Goal: Task Accomplishment & Management: Complete application form

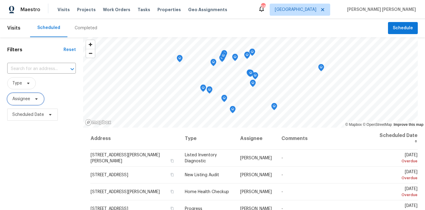
click at [33, 99] on span at bounding box center [35, 98] width 7 height 5
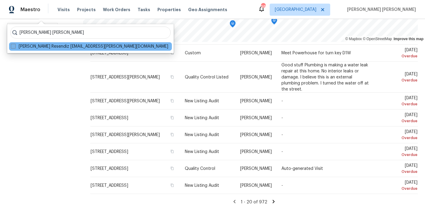
type input "[PERSON_NAME] [PERSON_NAME]"
click at [14, 47] on span at bounding box center [13, 46] width 5 height 5
click at [14, 47] on input "Marcos Ricardo Resendiz marcos.resendiz@opendoor.com" at bounding box center [13, 45] width 4 height 4
checkbox input "true"
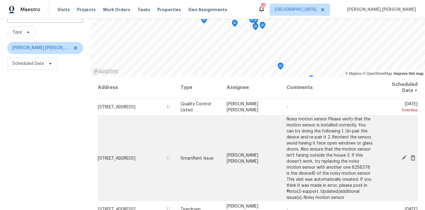
scroll to position [60, 0]
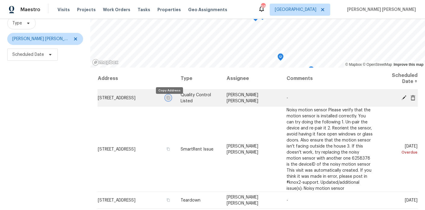
click at [171, 100] on button "button" at bounding box center [168, 97] width 5 height 5
click at [404, 96] on icon at bounding box center [404, 97] width 5 height 5
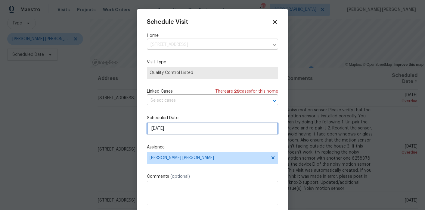
click at [176, 127] on input "[DATE]" at bounding box center [212, 128] width 131 height 12
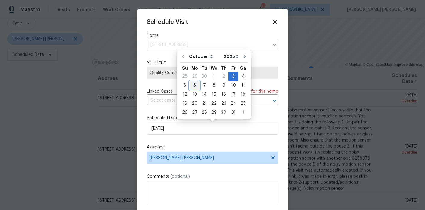
click at [196, 86] on div "6" at bounding box center [195, 85] width 10 height 8
type input "[DATE]"
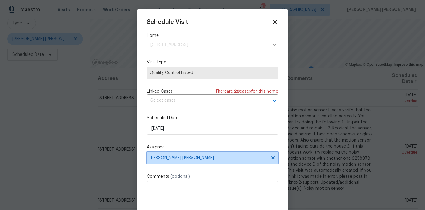
click at [184, 161] on span "[PERSON_NAME] [PERSON_NAME]" at bounding box center [212, 157] width 131 height 12
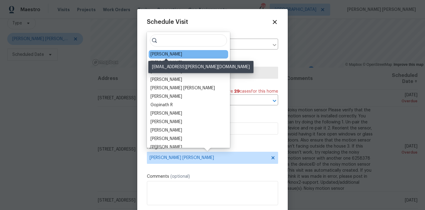
click at [172, 54] on div "Jaydon Entrekin" at bounding box center [167, 54] width 32 height 6
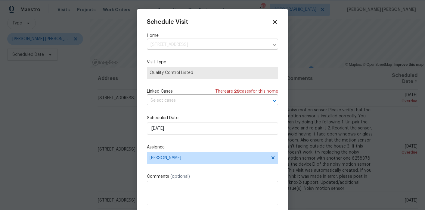
scroll to position [11, 0]
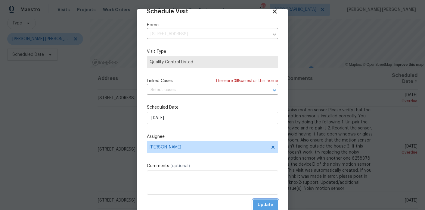
click at [268, 204] on span "Update" at bounding box center [266, 205] width 16 height 8
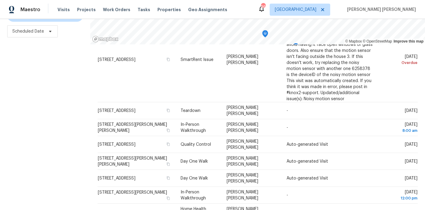
scroll to position [51, 0]
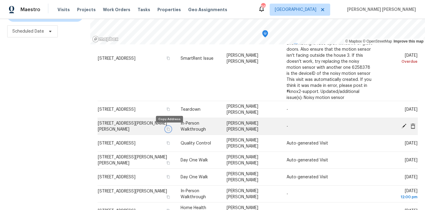
click at [169, 128] on icon "button" at bounding box center [168, 128] width 3 height 3
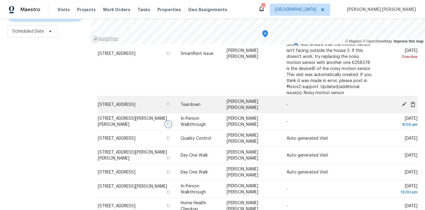
scroll to position [58, 0]
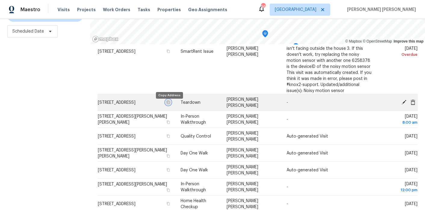
click at [170, 104] on icon "button" at bounding box center [168, 101] width 3 height 3
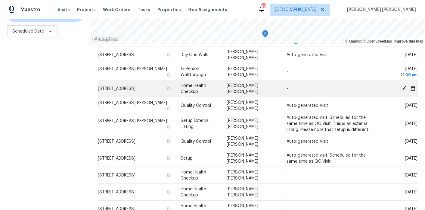
scroll to position [173, 0]
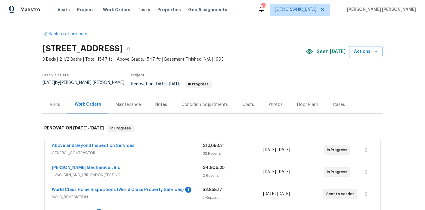
scroll to position [21, 0]
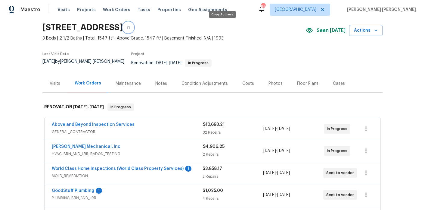
click at [130, 26] on icon "button" at bounding box center [128, 28] width 4 height 4
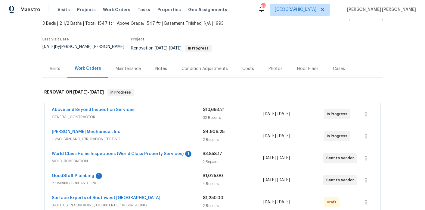
scroll to position [0, 0]
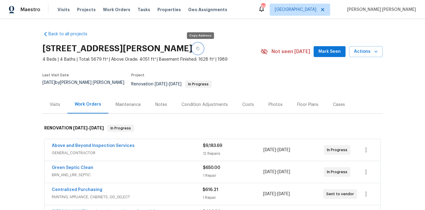
click at [199, 50] on icon "button" at bounding box center [198, 49] width 4 height 4
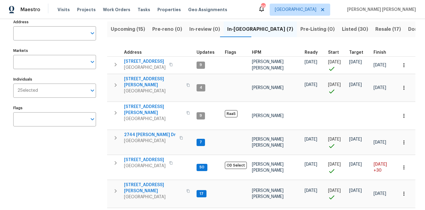
scroll to position [42, 0]
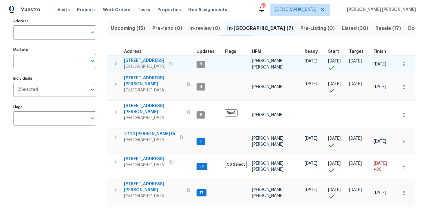
click at [114, 63] on icon "button" at bounding box center [115, 63] width 7 height 7
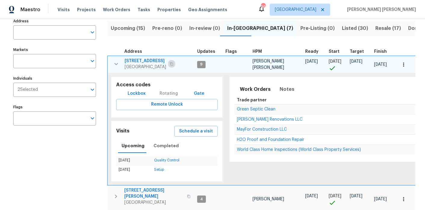
click at [172, 64] on icon "button" at bounding box center [172, 64] width 4 height 4
click at [189, 126] on button "Schedule a visit" at bounding box center [195, 131] width 43 height 11
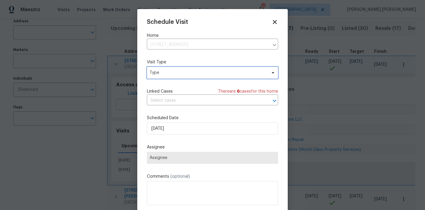
click at [175, 69] on span "Type" at bounding box center [212, 73] width 131 height 12
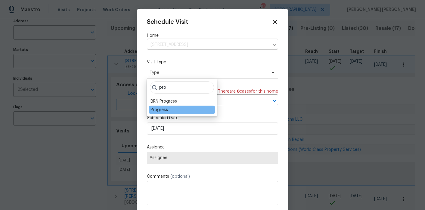
type input "pro"
click at [164, 109] on div "Progress" at bounding box center [159, 110] width 17 height 6
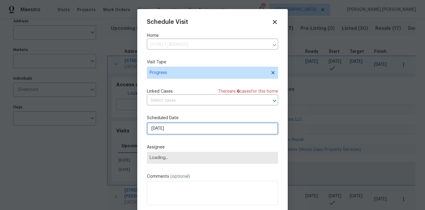
click at [173, 134] on input "10/5/2025" at bounding box center [212, 128] width 131 height 12
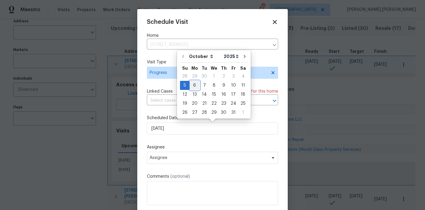
click at [192, 85] on div "6" at bounding box center [195, 85] width 10 height 8
type input "10/6/2025"
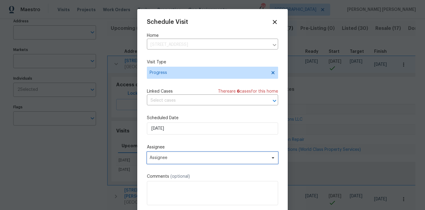
click at [178, 157] on span "Assignee" at bounding box center [209, 157] width 118 height 5
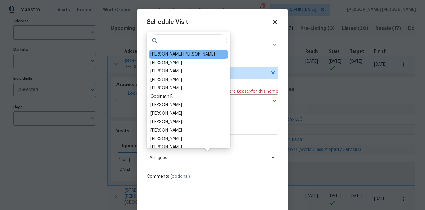
click at [169, 52] on div "[PERSON_NAME] [PERSON_NAME]" at bounding box center [183, 54] width 64 height 6
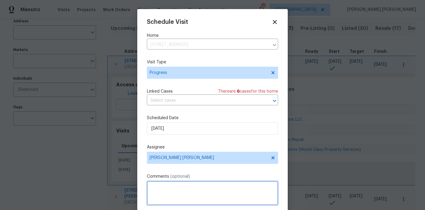
click at [164, 198] on textarea at bounding box center [212, 193] width 131 height 24
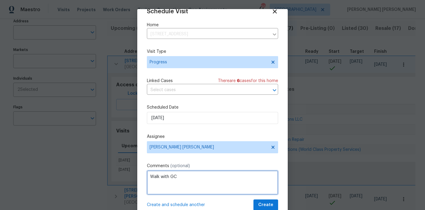
type textarea "Walk with GC"
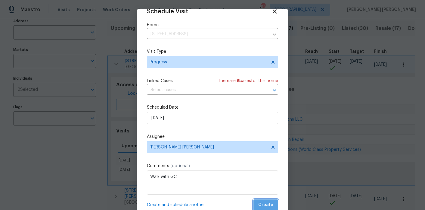
click at [274, 202] on button "Create" at bounding box center [266, 204] width 25 height 11
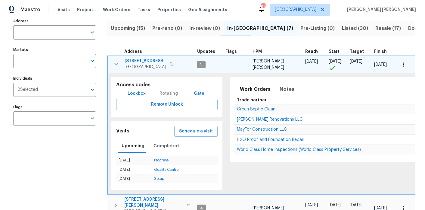
click at [116, 63] on icon "button" at bounding box center [116, 63] width 7 height 7
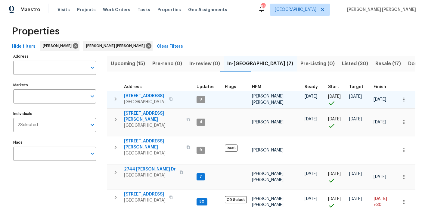
scroll to position [1, 0]
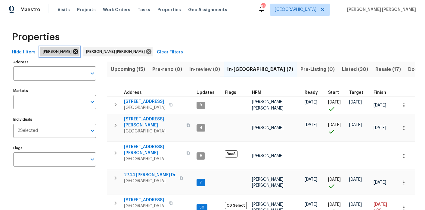
click at [73, 52] on icon at bounding box center [75, 51] width 5 height 5
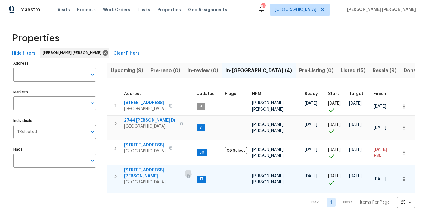
click at [185, 169] on button "button" at bounding box center [188, 176] width 7 height 14
click at [118, 172] on icon "button" at bounding box center [115, 175] width 7 height 7
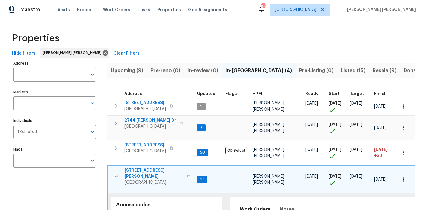
scroll to position [55, 0]
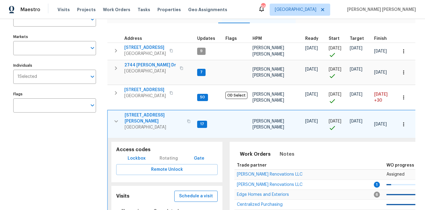
click at [206, 192] on span "Schedule a visit" at bounding box center [196, 196] width 34 height 8
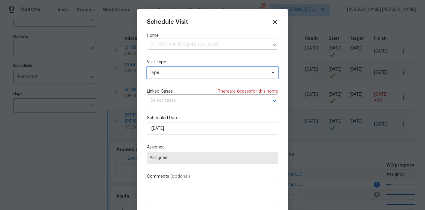
click at [162, 70] on span "Type" at bounding box center [208, 73] width 117 height 6
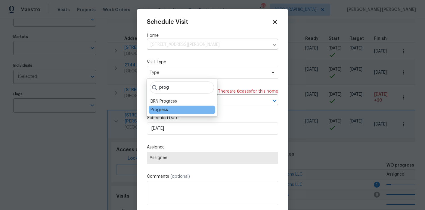
type input "prog"
click at [167, 108] on div "Progress" at bounding box center [159, 110] width 17 height 6
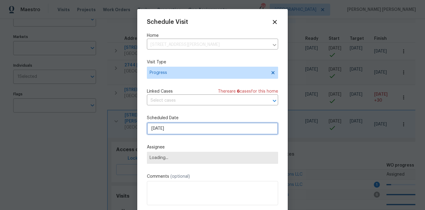
click at [169, 131] on input "10/5/2025" at bounding box center [212, 128] width 131 height 12
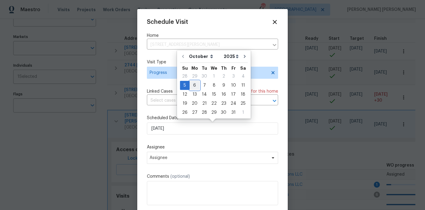
click at [193, 82] on div "6" at bounding box center [195, 85] width 10 height 8
type input "10/6/2025"
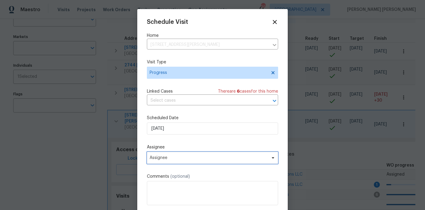
click at [187, 154] on span "Assignee" at bounding box center [212, 157] width 131 height 12
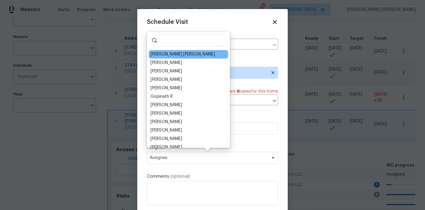
click at [176, 51] on div "[PERSON_NAME] [PERSON_NAME]" at bounding box center [188, 54] width 79 height 8
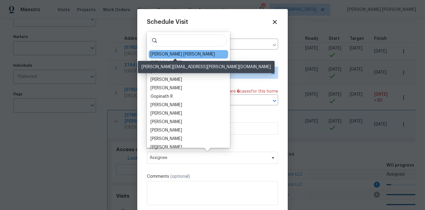
click at [176, 55] on div "[PERSON_NAME] [PERSON_NAME]" at bounding box center [183, 54] width 64 height 6
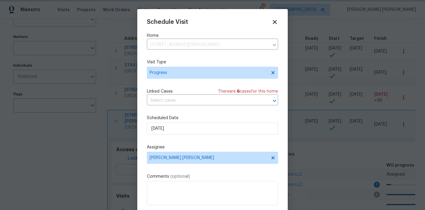
scroll to position [11, 0]
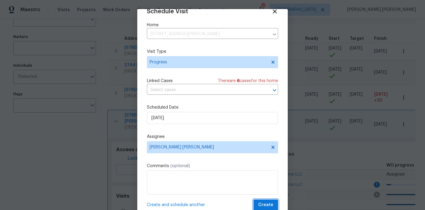
click at [268, 204] on span "Create" at bounding box center [265, 205] width 15 height 8
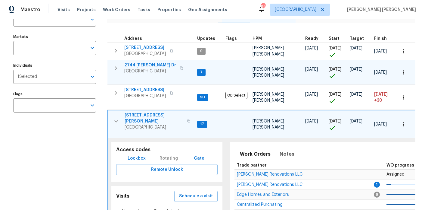
scroll to position [0, 0]
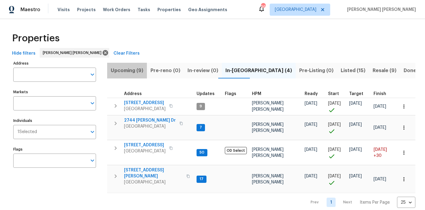
click at [134, 67] on span "Upcoming (9)" at bounding box center [127, 70] width 33 height 8
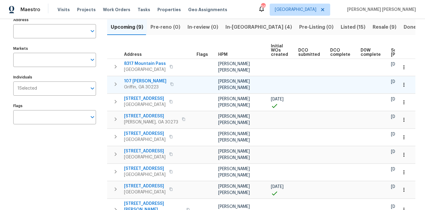
scroll to position [0, 74]
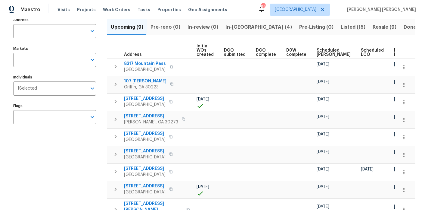
click at [394, 50] on span "Ready Date" at bounding box center [400, 52] width 13 height 8
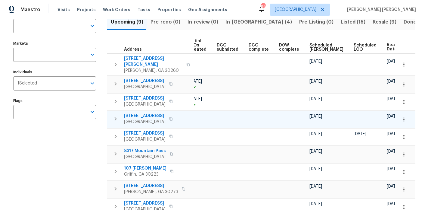
scroll to position [43, 0]
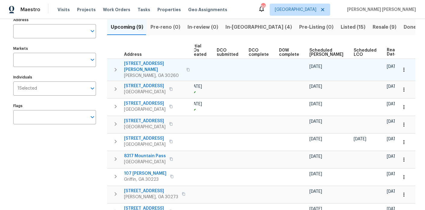
click at [149, 63] on span "2217 Willoby Ct" at bounding box center [153, 67] width 59 height 12
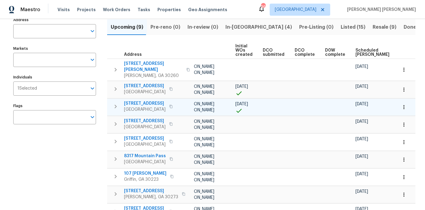
scroll to position [0, 82]
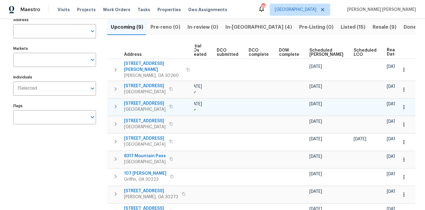
click at [146, 100] on span "160 Eastfield Ct" at bounding box center [145, 103] width 42 height 6
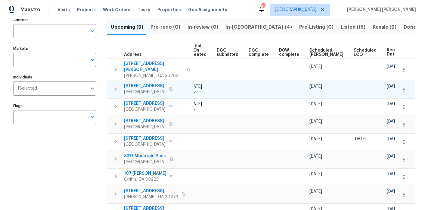
click at [148, 83] on span "110 Spring Creek Ct" at bounding box center [145, 86] width 42 height 6
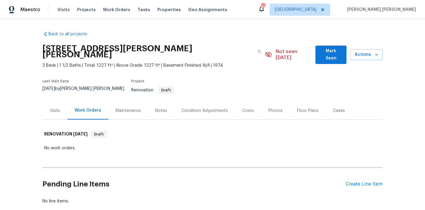
click at [158, 108] on div "Notes" at bounding box center [161, 111] width 12 height 6
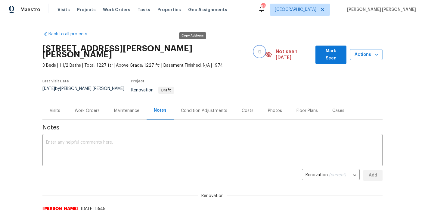
click at [254, 48] on button "button" at bounding box center [259, 51] width 11 height 11
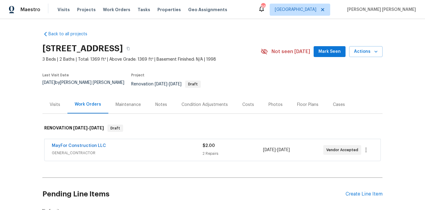
click at [157, 143] on div "MayFor Construction LLC" at bounding box center [127, 145] width 151 height 7
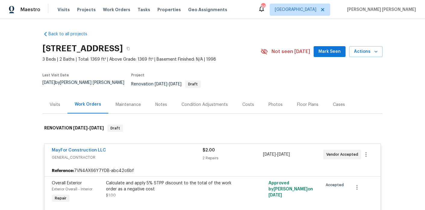
click at [156, 101] on div "Notes" at bounding box center [161, 104] width 12 height 6
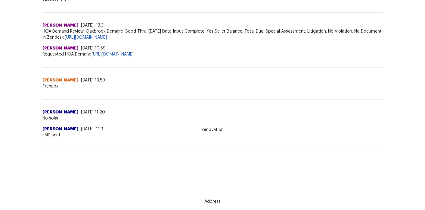
scroll to position [200, 0]
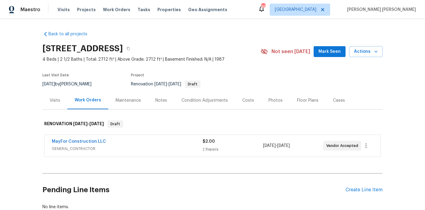
click at [159, 143] on div "MayFor Construction LLC" at bounding box center [127, 141] width 151 height 7
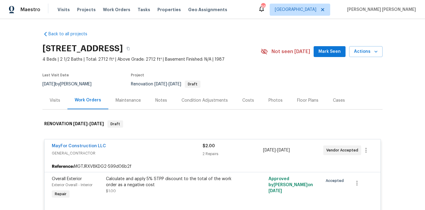
click at [162, 104] on div "Notes" at bounding box center [161, 100] width 26 height 18
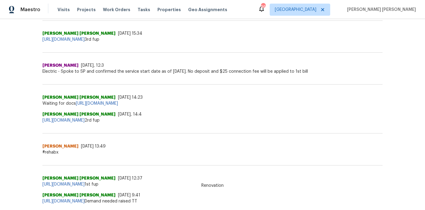
scroll to position [325, 0]
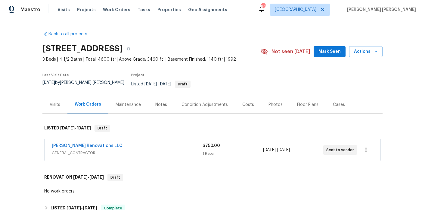
scroll to position [19, 0]
